Goal: Task Accomplishment & Management: Use online tool/utility

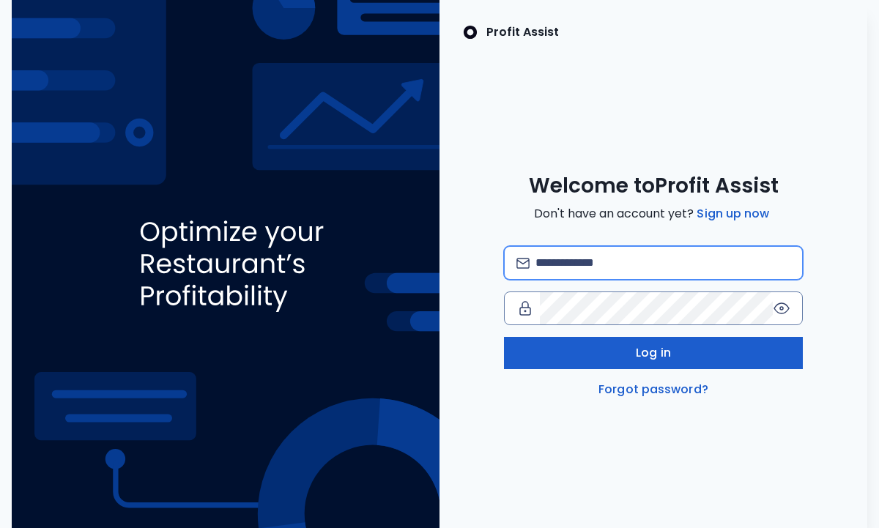
type input "**********"
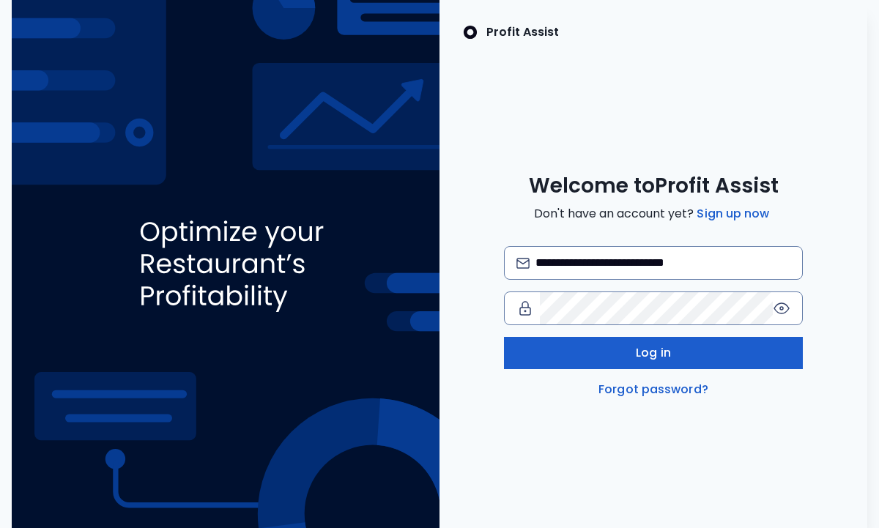
click at [645, 365] on button "Log in" at bounding box center [654, 353] width 300 height 32
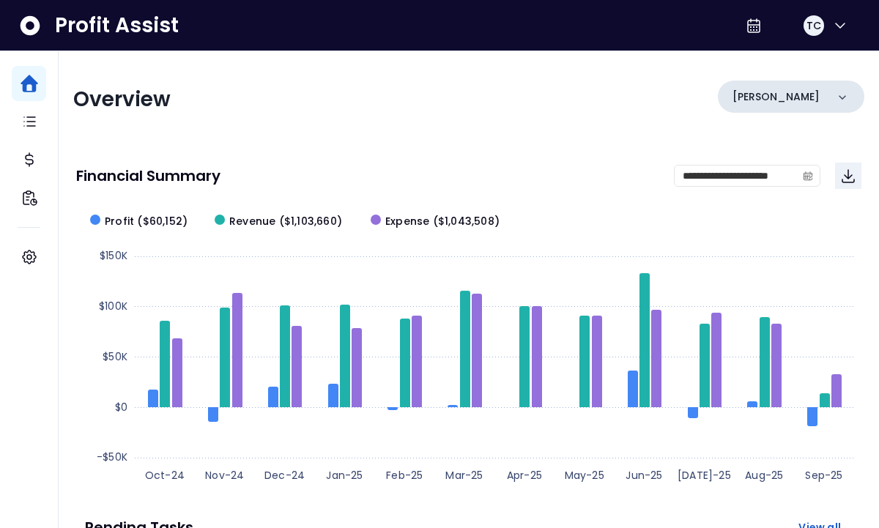
click at [799, 89] on div "[PERSON_NAME]" at bounding box center [791, 97] width 146 height 32
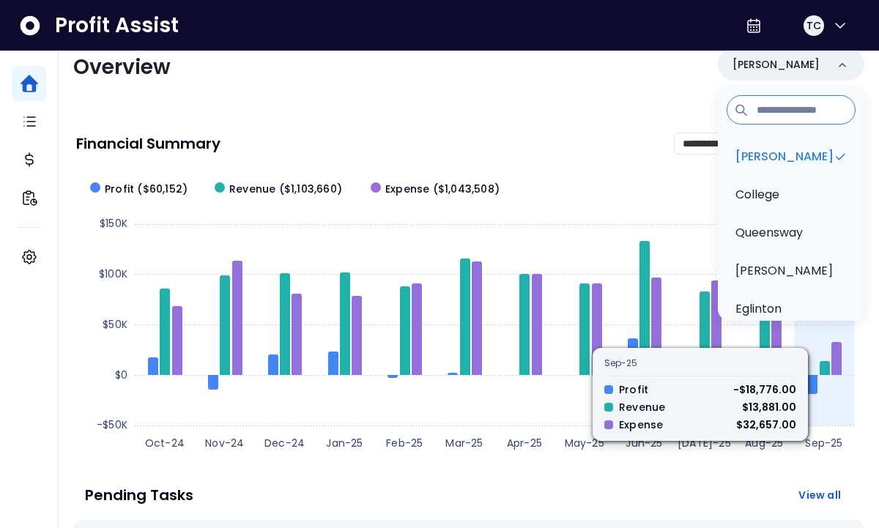
scroll to position [31, 0]
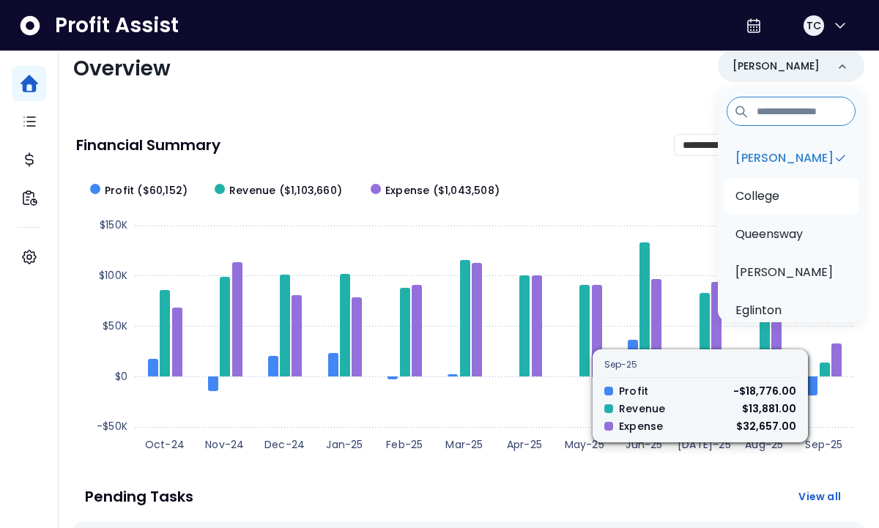
click at [768, 179] on li "College" at bounding box center [791, 196] width 135 height 35
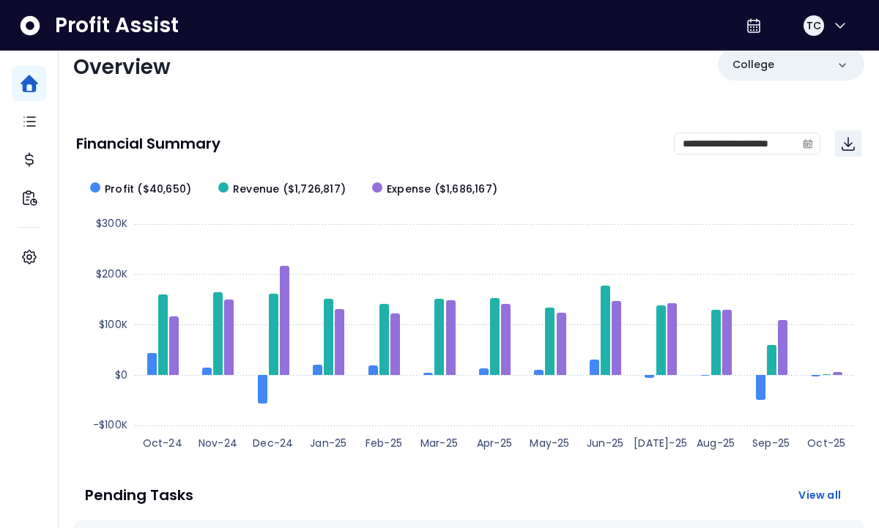
scroll to position [24, 0]
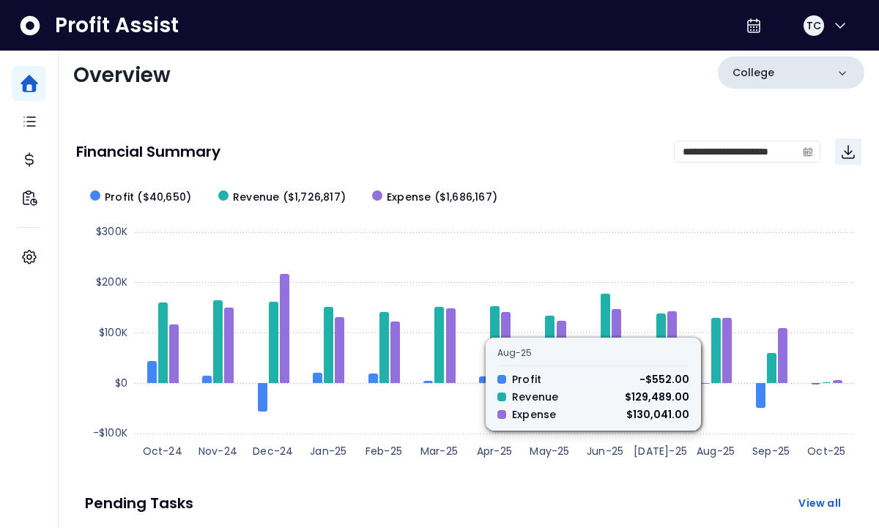
click at [789, 65] on div "College" at bounding box center [791, 72] width 146 height 32
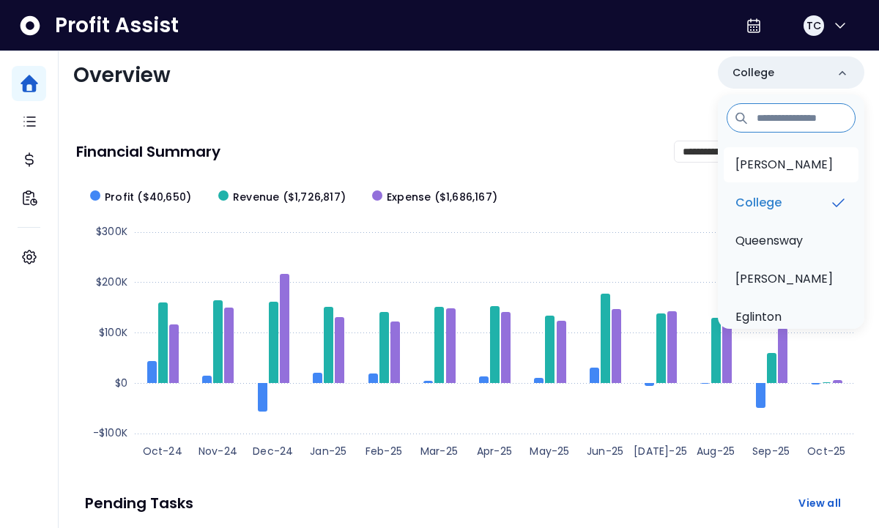
scroll to position [0, 0]
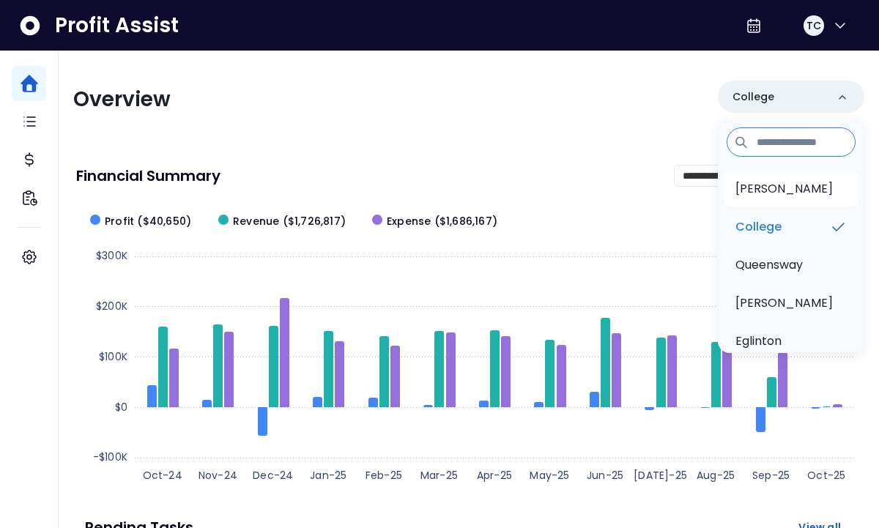
click at [768, 185] on p "[PERSON_NAME]" at bounding box center [783, 189] width 97 height 18
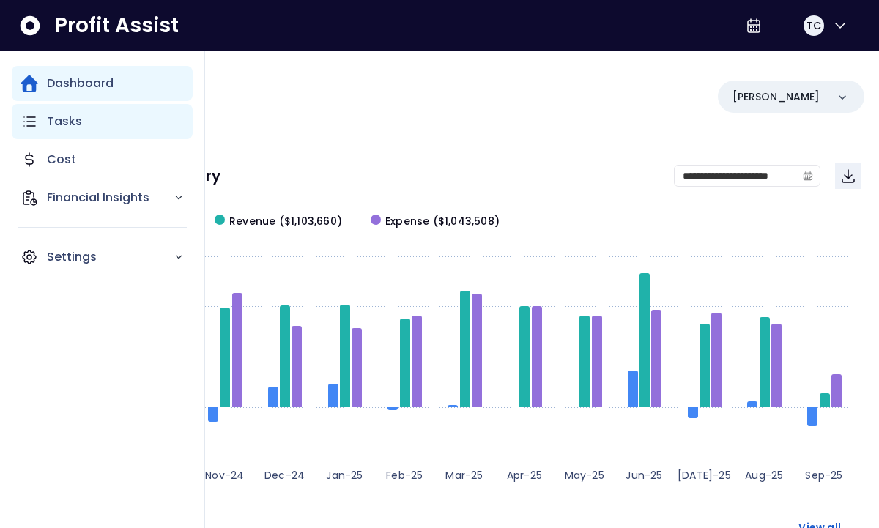
click at [68, 127] on p "Tasks" at bounding box center [64, 122] width 35 height 18
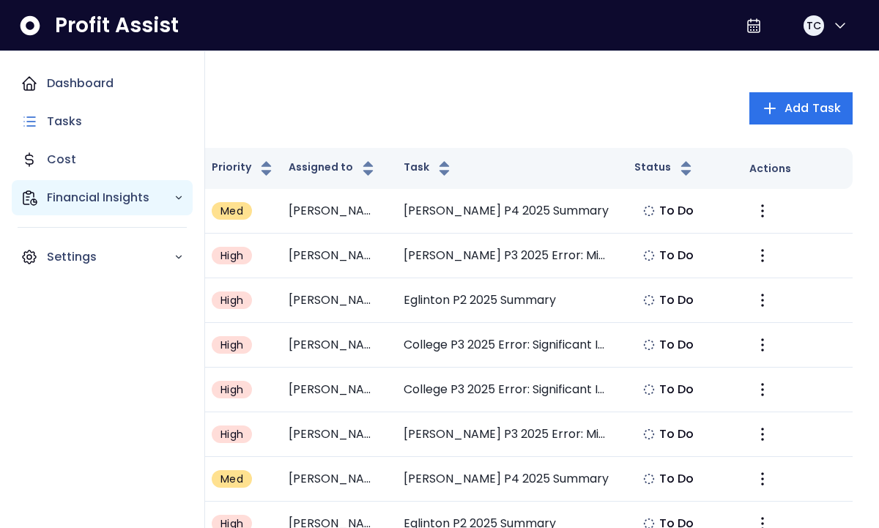
click at [33, 190] on icon "Main navigation" at bounding box center [30, 198] width 18 height 18
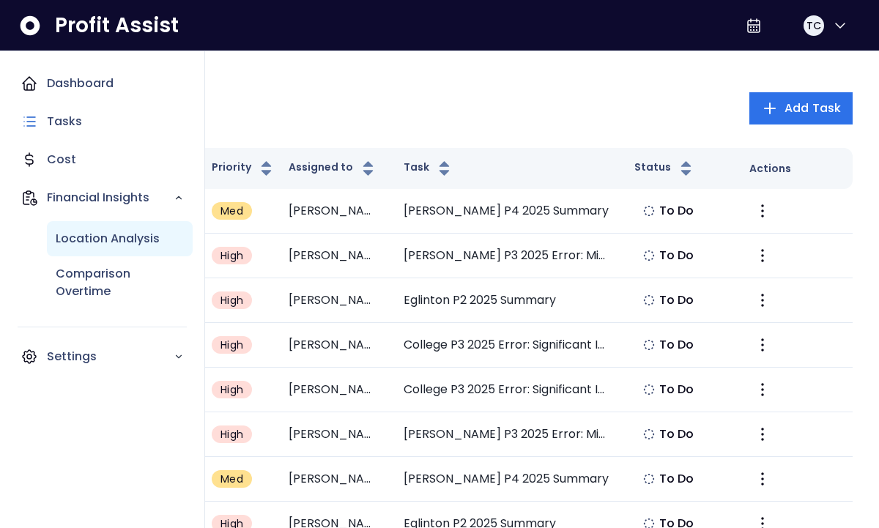
click at [103, 240] on p "Location Analysis" at bounding box center [108, 239] width 104 height 18
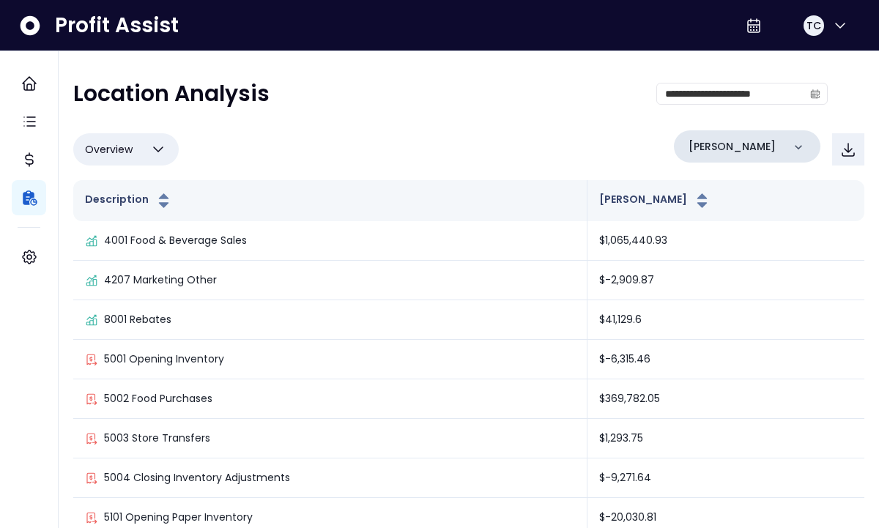
click at [745, 138] on div "[PERSON_NAME]" at bounding box center [747, 146] width 146 height 32
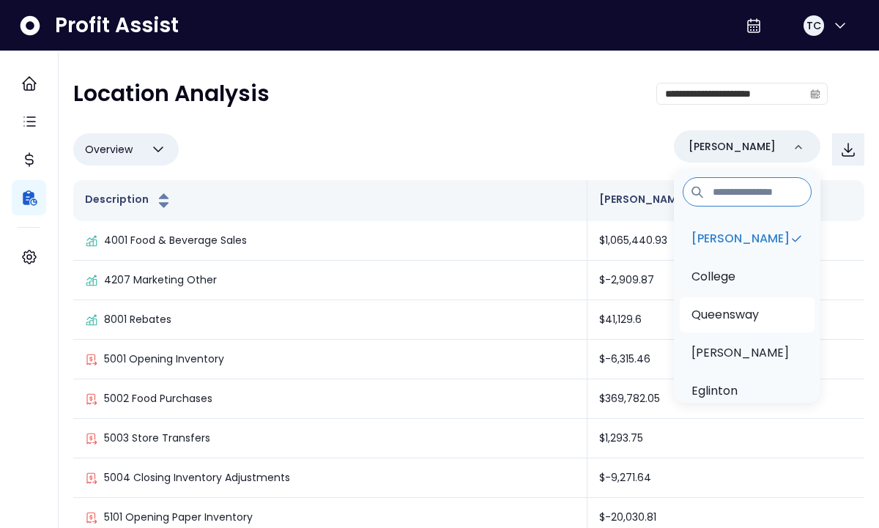
click at [740, 316] on p "Queensway" at bounding box center [724, 315] width 67 height 18
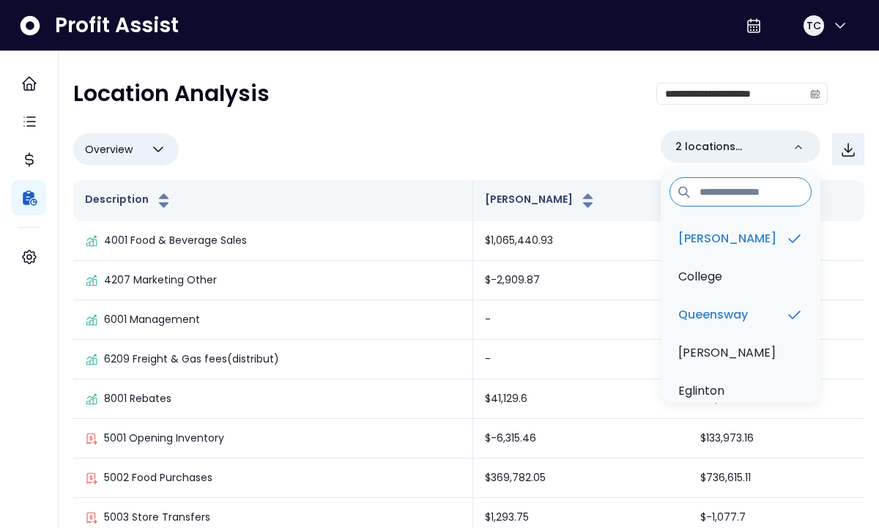
click at [144, 137] on button "Overview" at bounding box center [125, 149] width 105 height 32
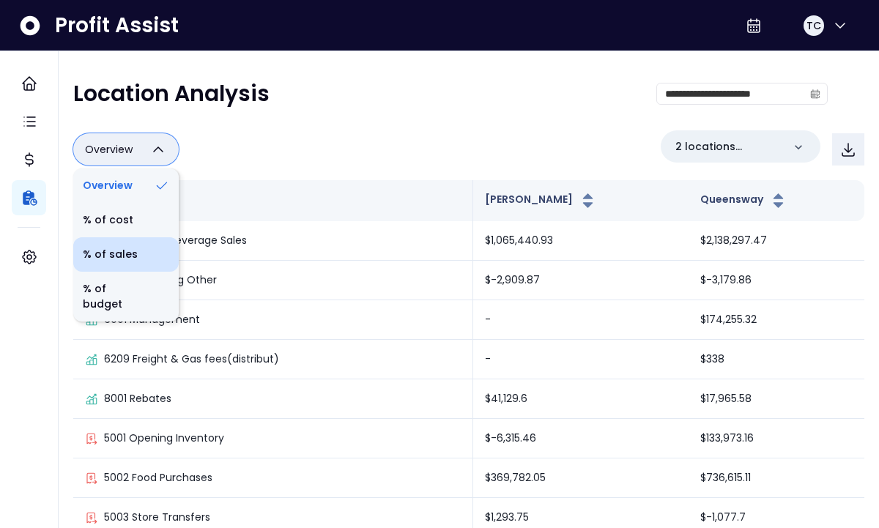
click at [155, 253] on icon at bounding box center [161, 254] width 15 height 15
type input "*********"
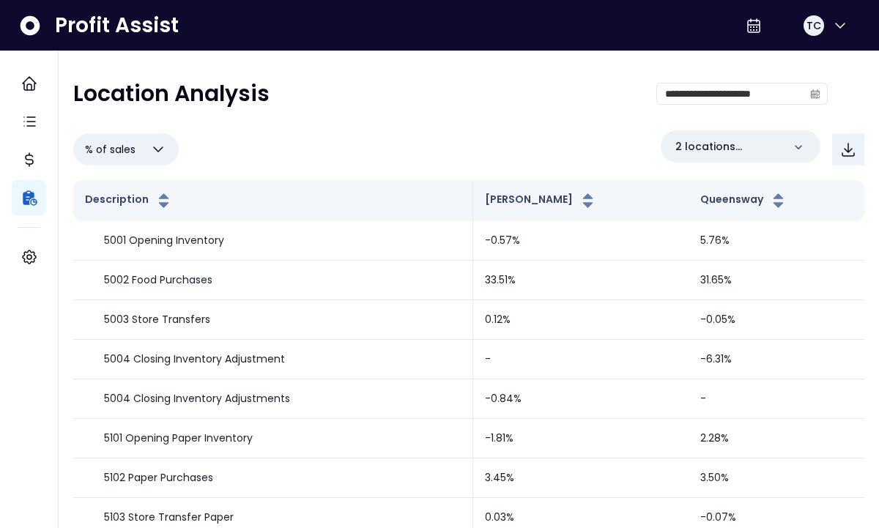
click at [130, 157] on span "% of sales" at bounding box center [110, 150] width 51 height 18
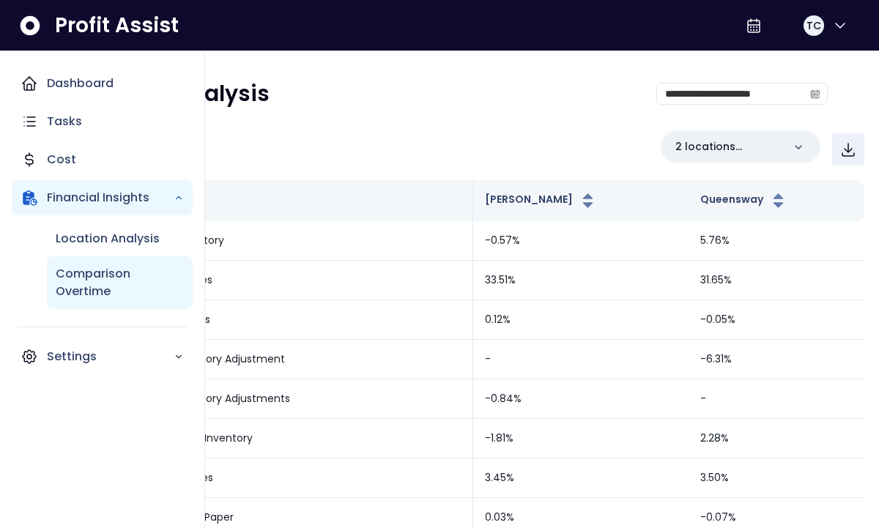
click at [75, 289] on p "Comparison Overtime" at bounding box center [120, 282] width 128 height 35
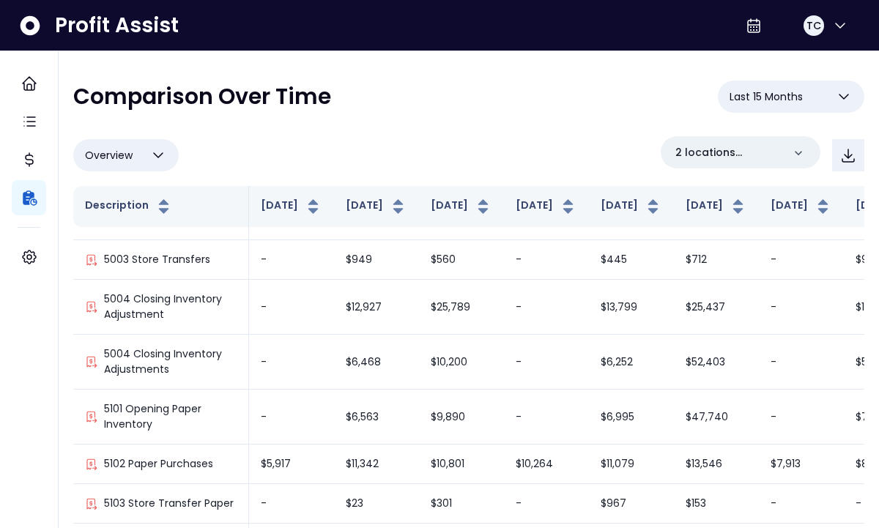
scroll to position [308, 0]
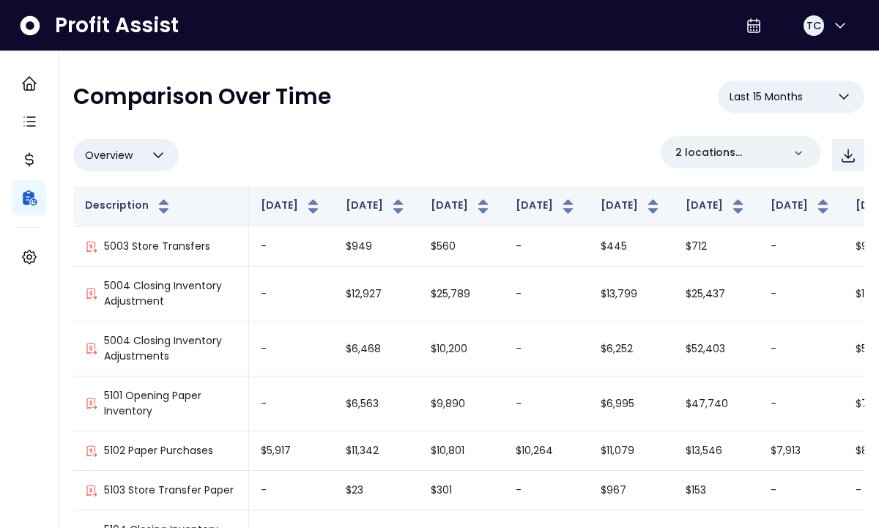
click at [162, 160] on icon "button" at bounding box center [158, 155] width 18 height 18
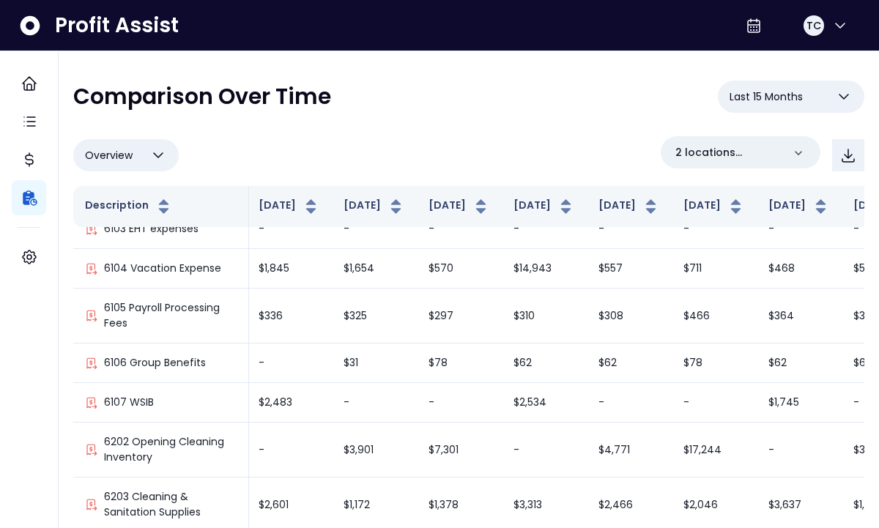
scroll to position [921, 2]
